Goal: Transaction & Acquisition: Purchase product/service

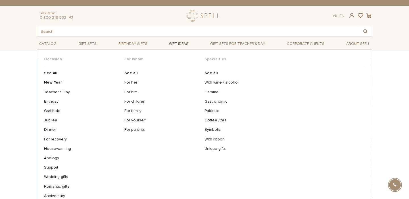
click at [173, 42] on link "Gift ideas" at bounding box center [179, 43] width 24 height 9
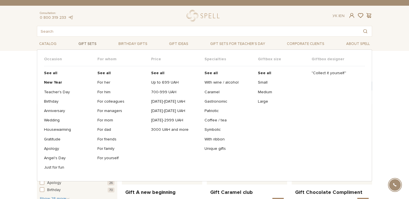
click at [87, 41] on link "Gift sets" at bounding box center [87, 43] width 23 height 9
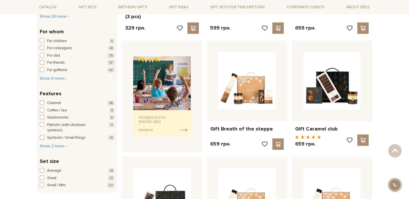
scroll to position [183, 0]
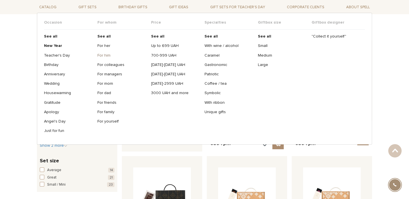
click at [106, 54] on link "For him" at bounding box center [121, 55] width 49 height 5
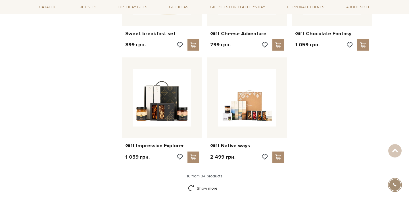
scroll to position [625, 0]
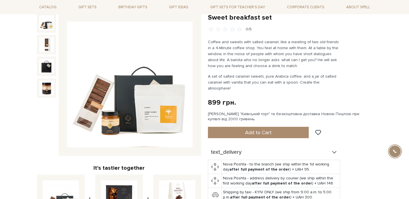
scroll to position [52, 0]
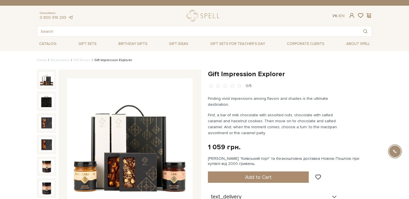
click at [333, 16] on link "Ук" at bounding box center [334, 15] width 5 height 5
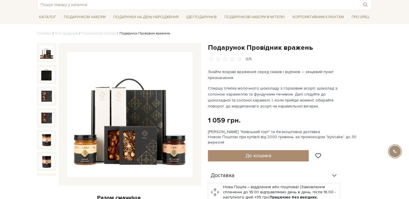
scroll to position [53, 0]
